Goal: Information Seeking & Learning: Learn about a topic

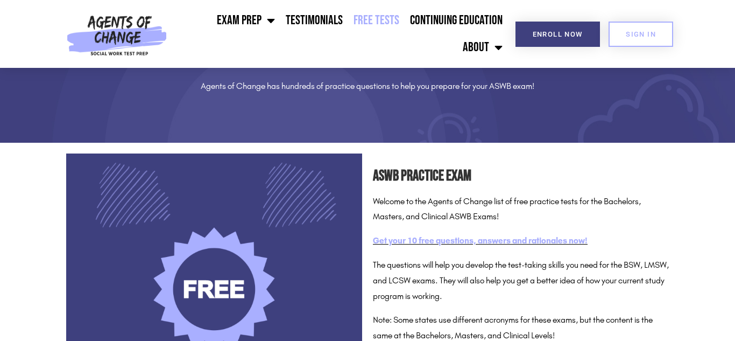
click at [452, 239] on link "Get your 10 free questions, answers and rationales now!" at bounding box center [480, 240] width 215 height 10
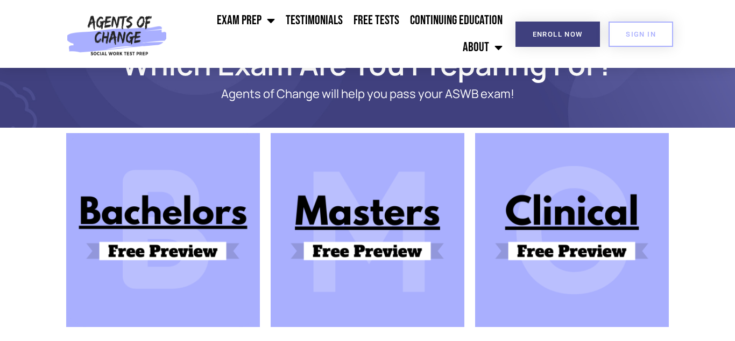
click at [560, 213] on img at bounding box center [572, 230] width 194 height 194
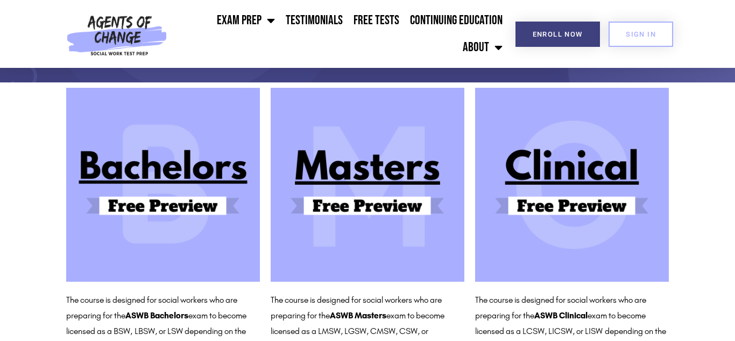
scroll to position [90, 0]
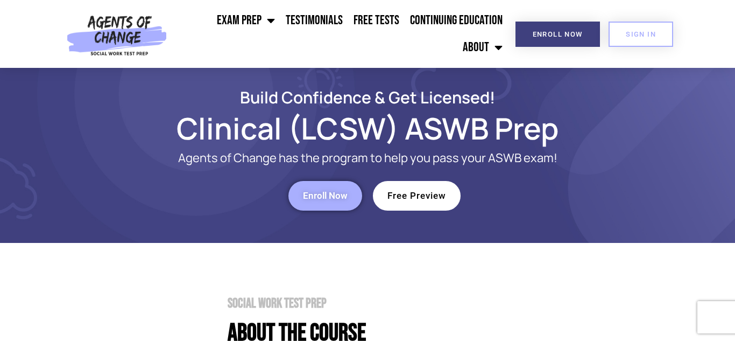
click at [412, 192] on span "Free Preview" at bounding box center [416, 195] width 59 height 9
